Goal: Task Accomplishment & Management: Manage account settings

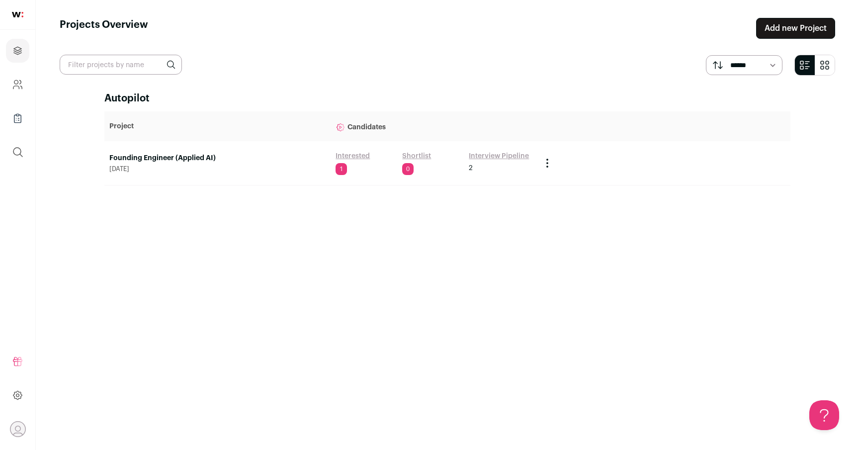
click at [198, 161] on link "Founding Engineer (Applied AI)" at bounding box center [217, 158] width 216 height 10
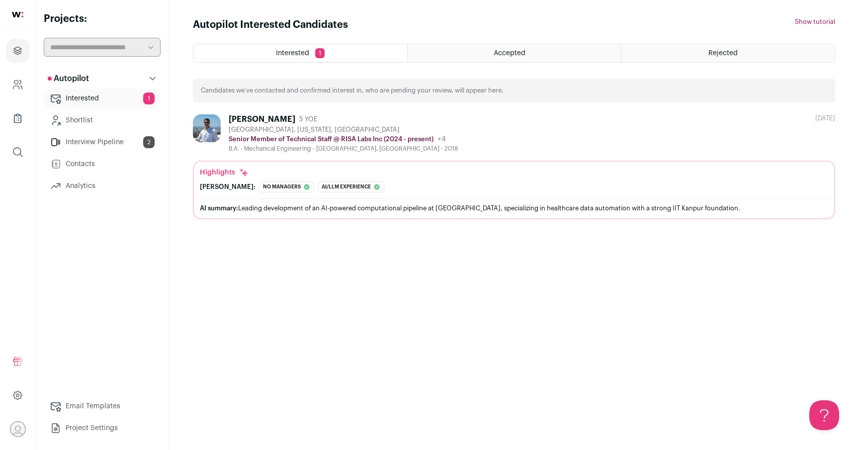
click at [405, 275] on div "Autopilot Interested Candidates Hide tutorial Show tutorial Interested 1 Accept…" at bounding box center [514, 225] width 642 height 414
click at [117, 99] on link "Interested 1" at bounding box center [102, 98] width 117 height 20
click at [380, 228] on div "Autopilot Interested Candidates Hide tutorial Show tutorial Interested 1 Accept…" at bounding box center [514, 225] width 642 height 414
click at [113, 154] on ul "Interested 1 Shortlist Interview Pipeline 2 Contacts Analytics" at bounding box center [102, 141] width 117 height 107
click at [124, 143] on link "Interview Pipeline 2" at bounding box center [102, 142] width 117 height 20
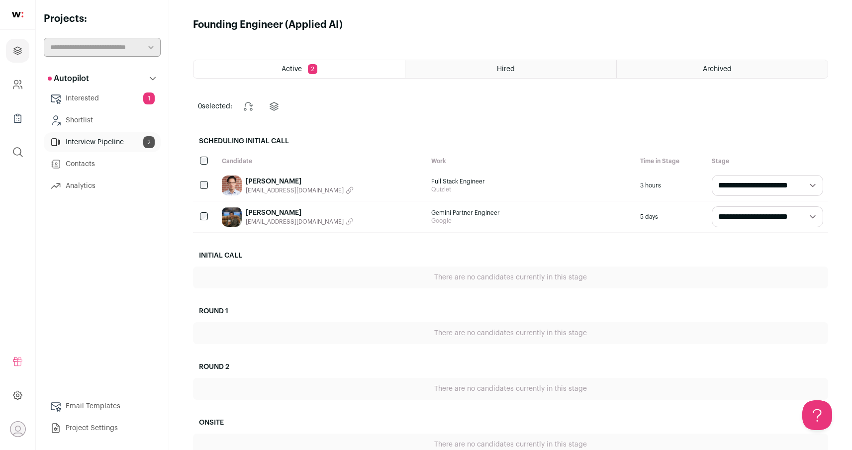
click at [265, 181] on link "[PERSON_NAME]" at bounding box center [300, 181] width 108 height 10
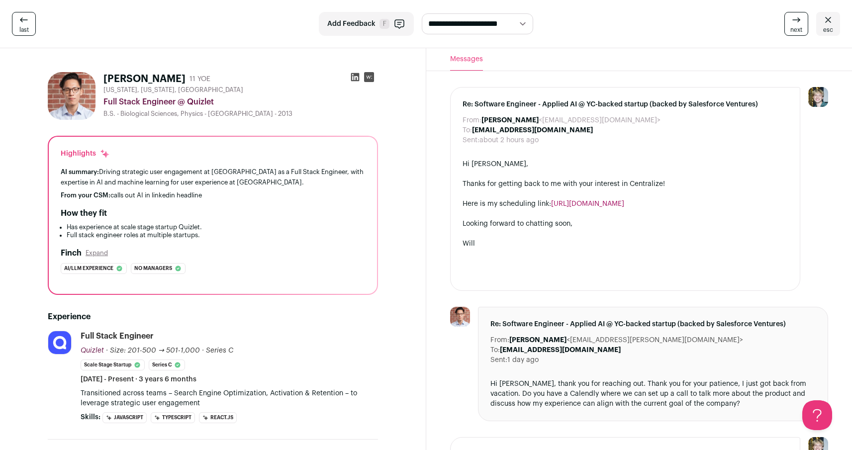
click at [355, 77] on icon at bounding box center [354, 77] width 8 height 8
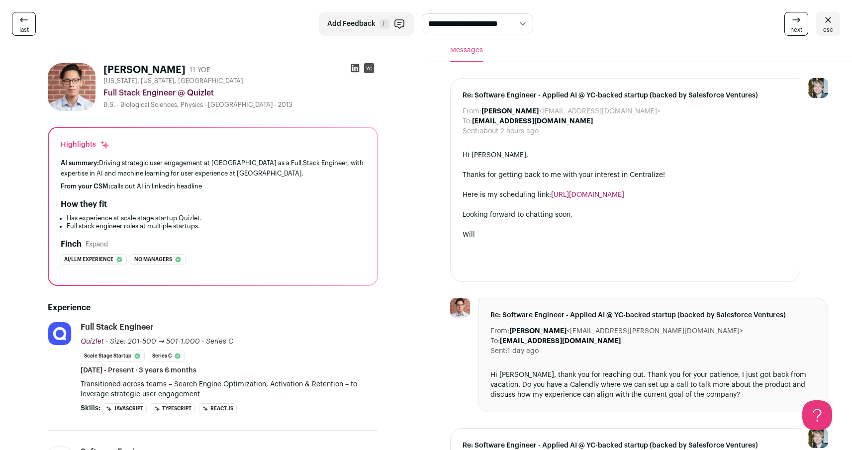
scroll to position [12, 0]
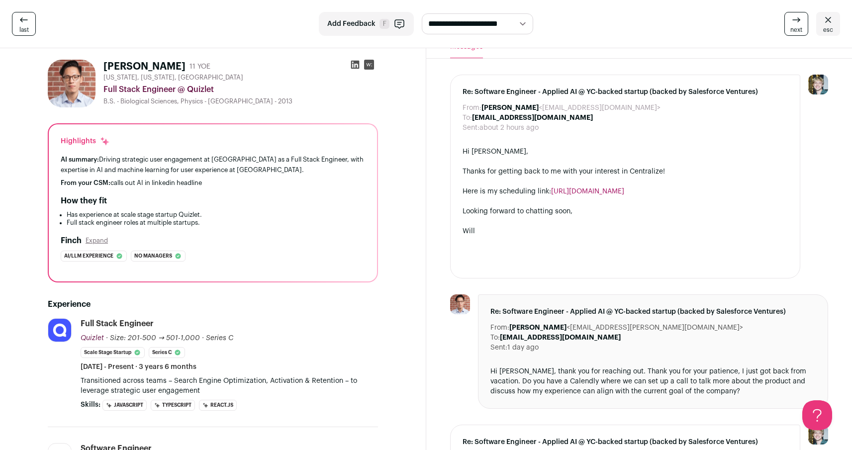
click at [360, 173] on div "AI summary: Driving strategic user engagement at [GEOGRAPHIC_DATA] as a Full St…" at bounding box center [213, 164] width 304 height 21
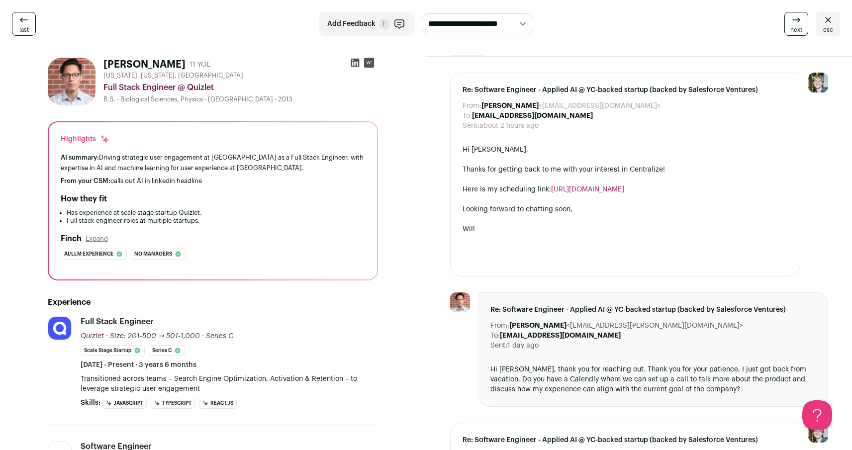
click at [360, 171] on div "AI summary: Driving strategic user engagement at [GEOGRAPHIC_DATA] as a Full St…" at bounding box center [213, 162] width 304 height 21
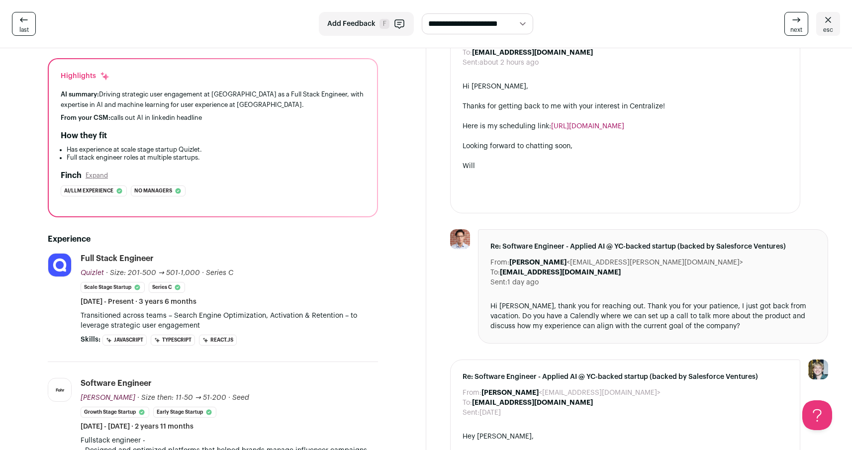
scroll to position [0, 0]
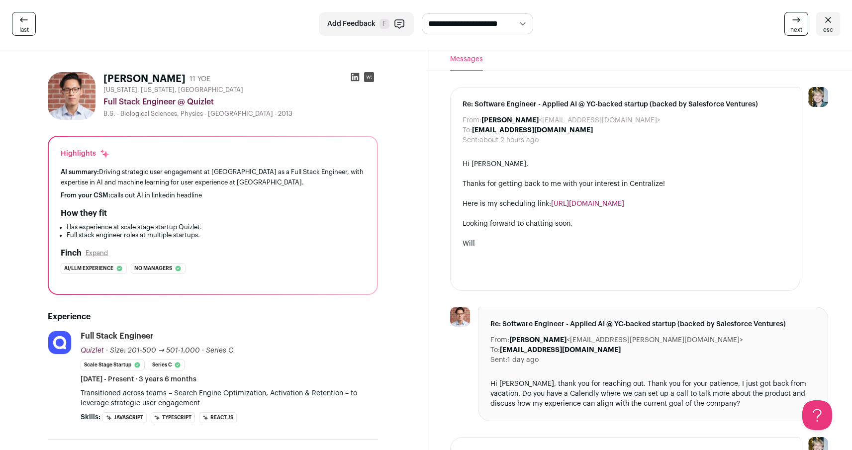
click at [606, 154] on div "Re: Software Engineer - Applied AI @ YC-backed startup (backed by Salesforce Ve…" at bounding box center [625, 189] width 350 height 204
